Goal: Navigation & Orientation: Find specific page/section

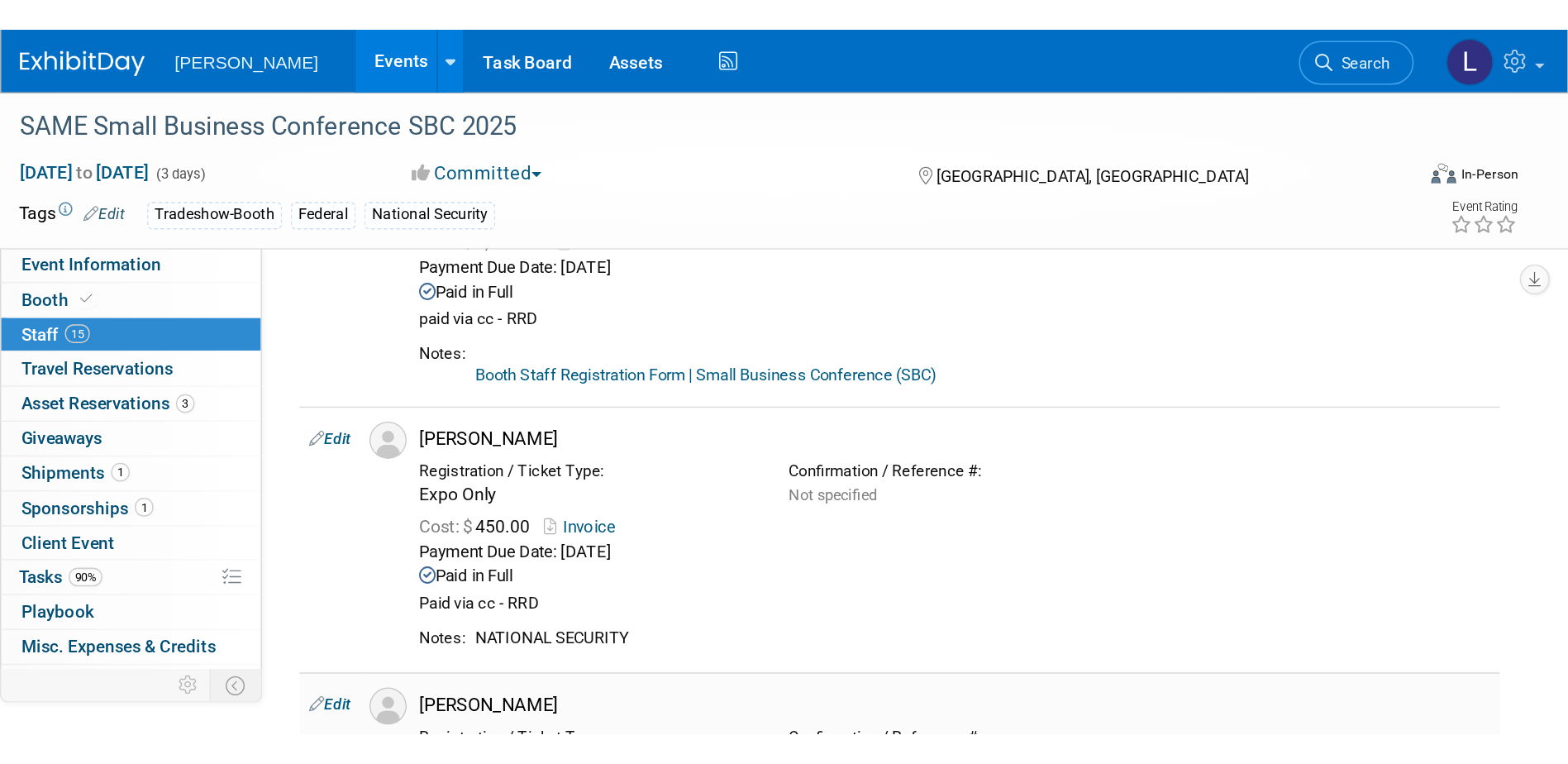
scroll to position [414, 0]
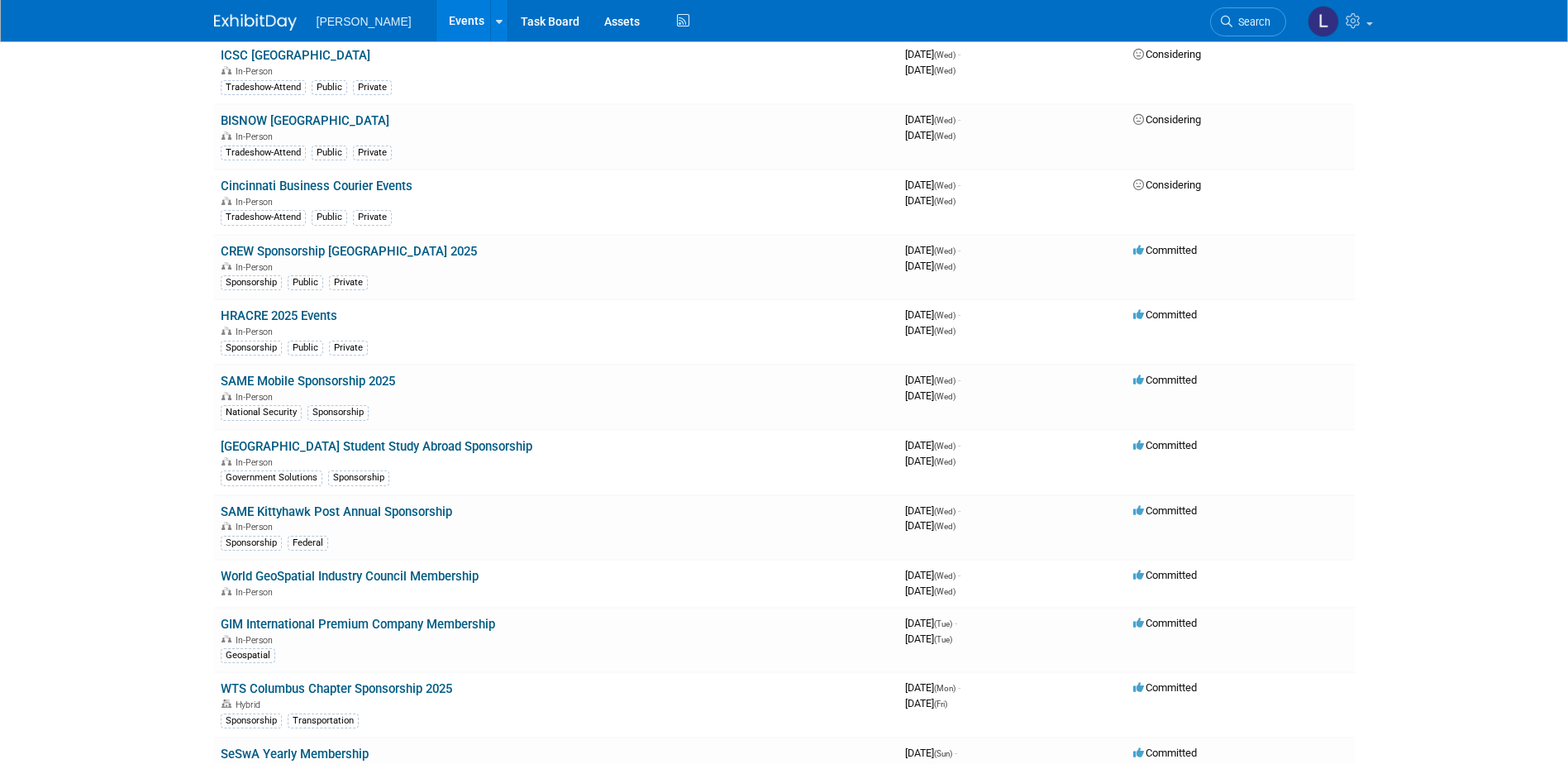
scroll to position [10862, 0]
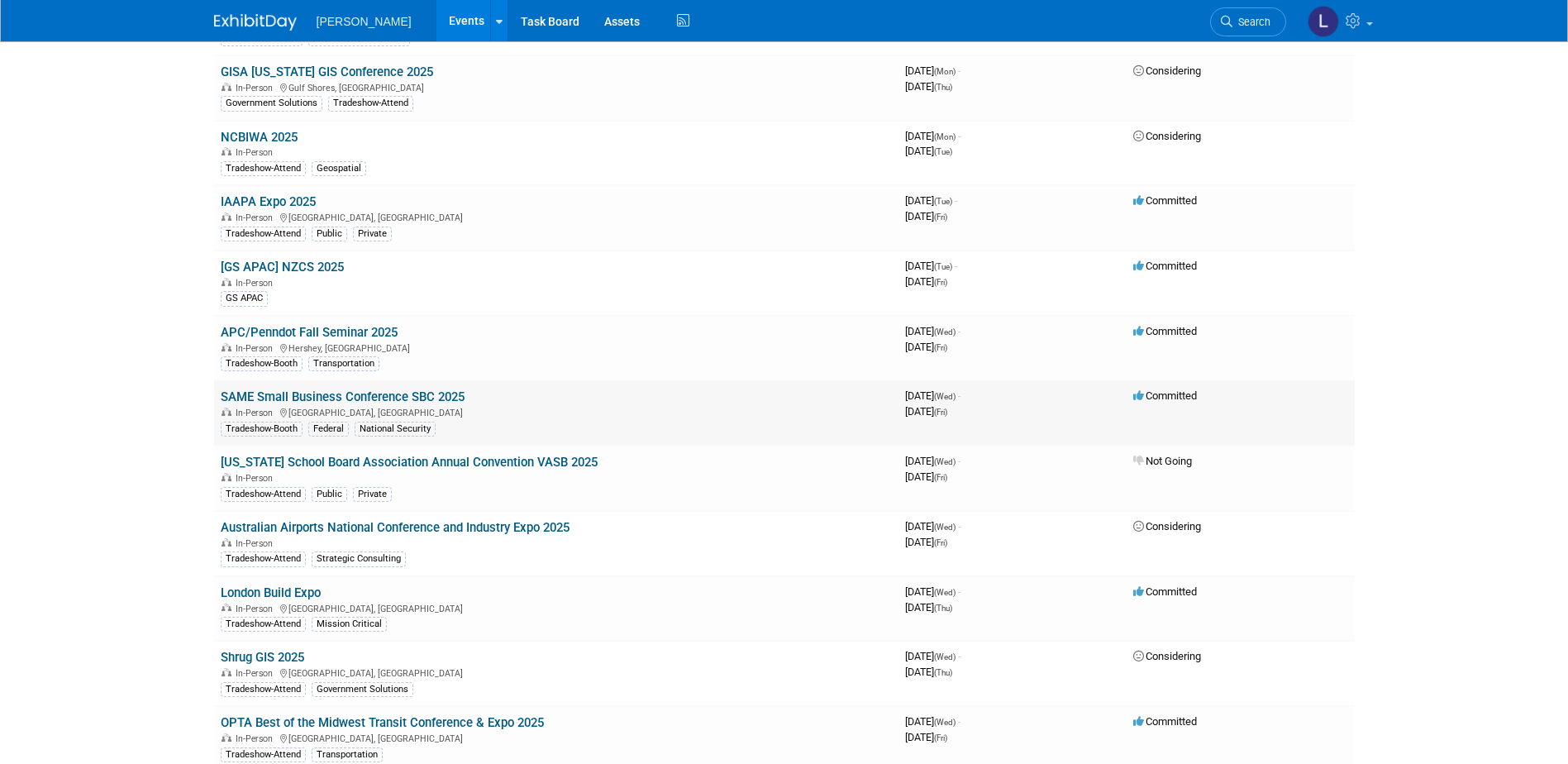
click at [370, 390] on link "SAME Small Business Conference SBC 2025" at bounding box center [343, 396] width 244 height 14
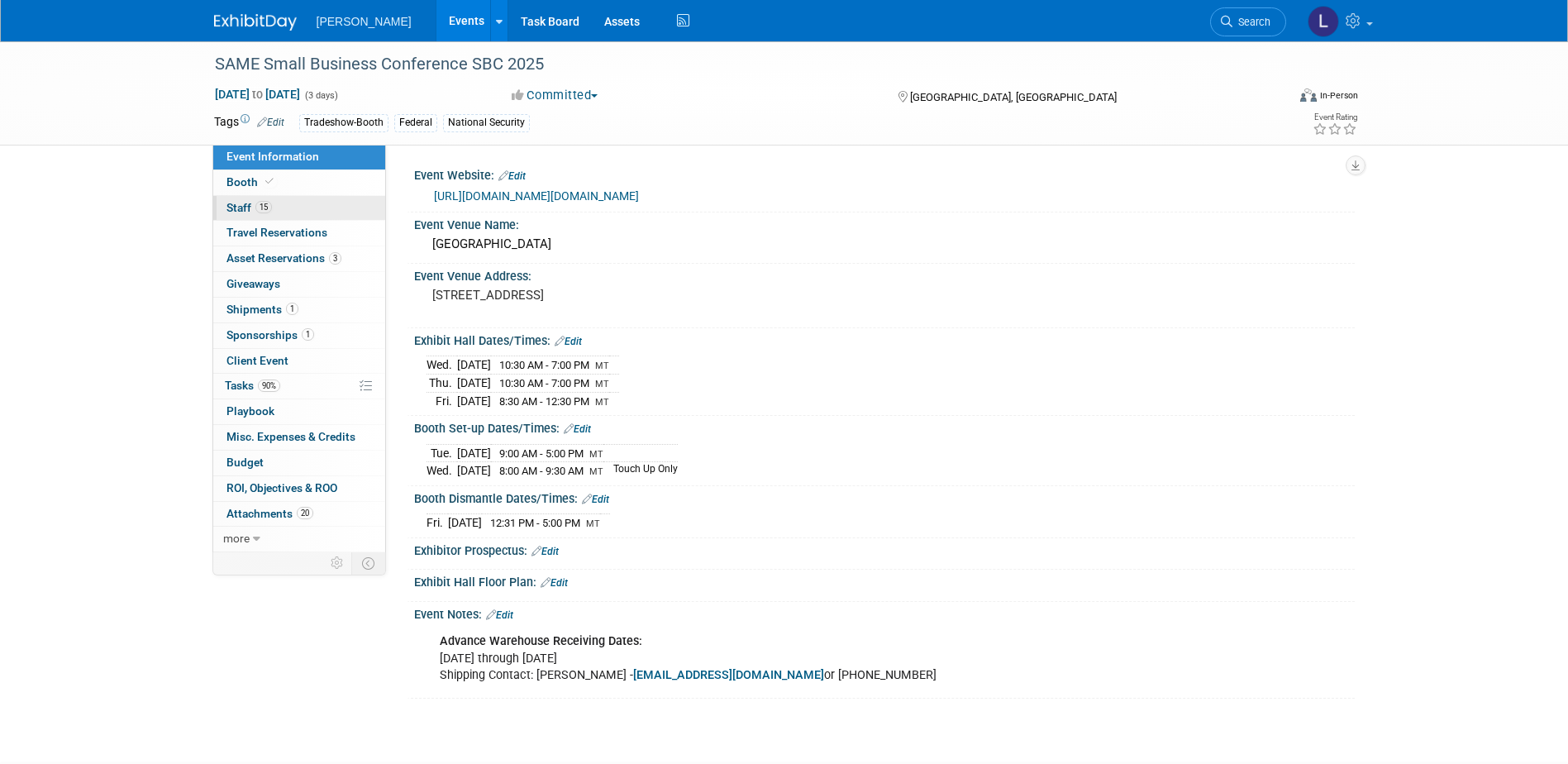
click at [292, 203] on link "15 Staff 15" at bounding box center [299, 208] width 172 height 25
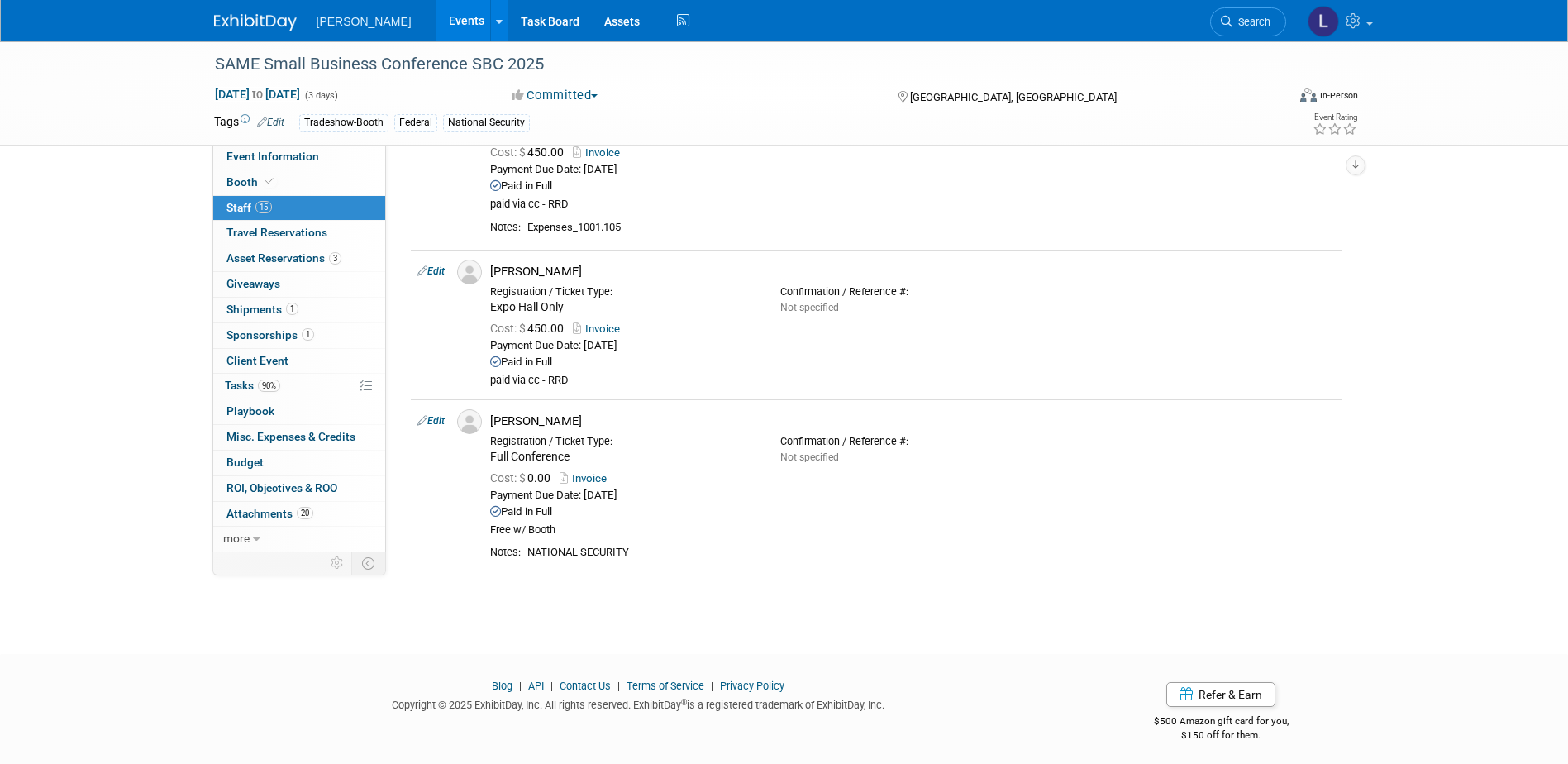
scroll to position [2145, 0]
